Goal: Information Seeking & Learning: Understand process/instructions

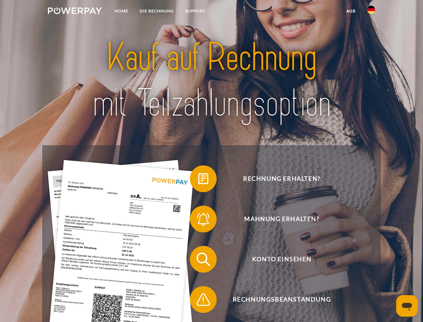
click at [75, 12] on img at bounding box center [75, 10] width 54 height 7
click at [372, 12] on img at bounding box center [371, 10] width 8 height 8
click at [351, 11] on link "agb" at bounding box center [351, 11] width 21 height 12
click at [198, 180] on span at bounding box center [194, 179] width 34 height 34
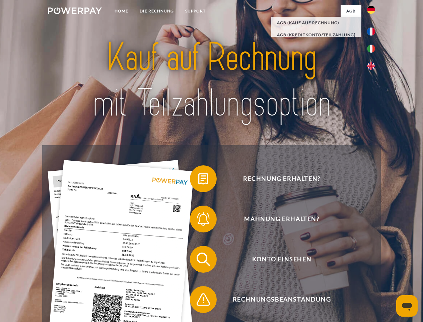
click at [198, 220] on span at bounding box center [194, 219] width 34 height 34
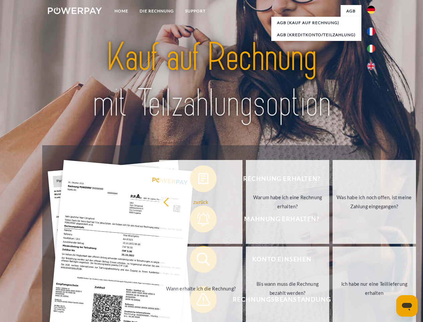
click at [246, 261] on link "Bis wann muss die Rechnung bezahlt werden?" at bounding box center [287, 288] width 83 height 84
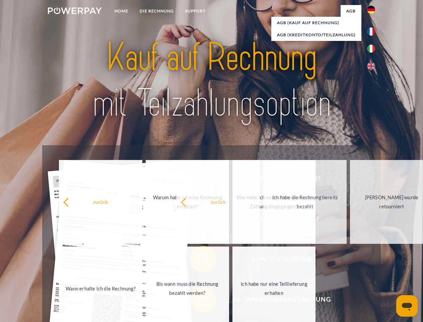
click at [198, 301] on span at bounding box center [194, 300] width 34 height 34
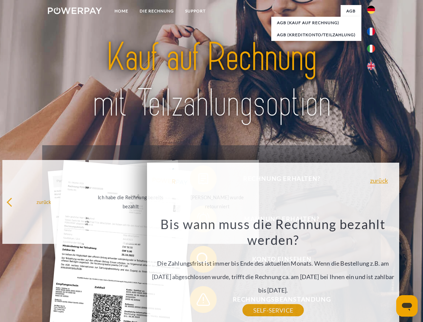
click at [407, 306] on icon "Messaging-Fenster öffnen" at bounding box center [407, 307] width 10 height 8
